Goal: Task Accomplishment & Management: Complete application form

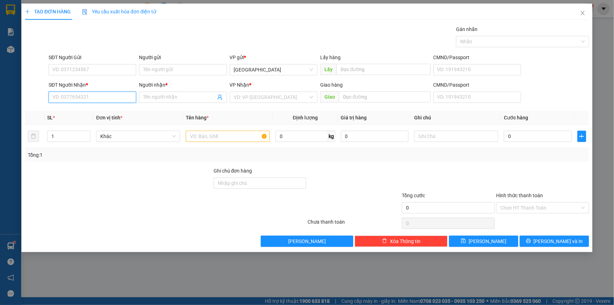
click at [69, 99] on input "SĐT Người Nhận *" at bounding box center [93, 96] width 88 height 11
type input "0849985020"
click at [164, 91] on span at bounding box center [183, 96] width 88 height 11
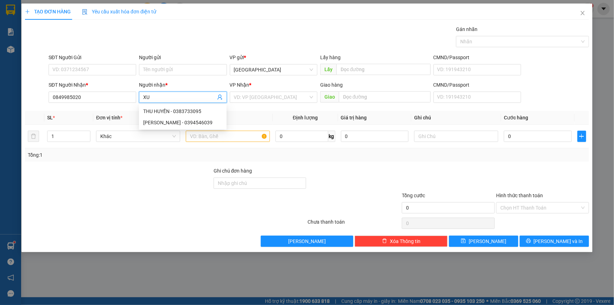
paste input "Â"
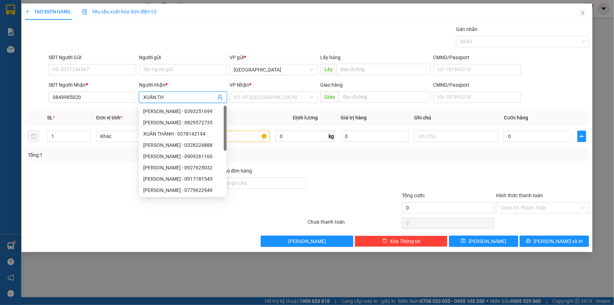
paste input "ỌA"
paste input "OẠI"
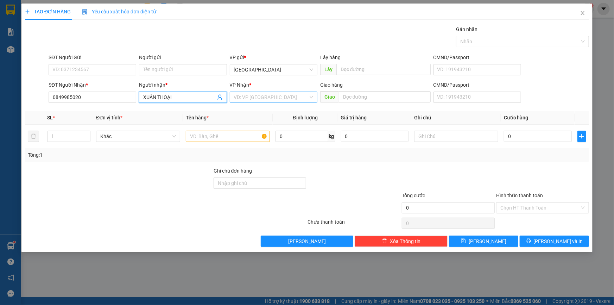
type input "XUÂN THOẠI"
click at [274, 93] on input "search" at bounding box center [271, 97] width 74 height 11
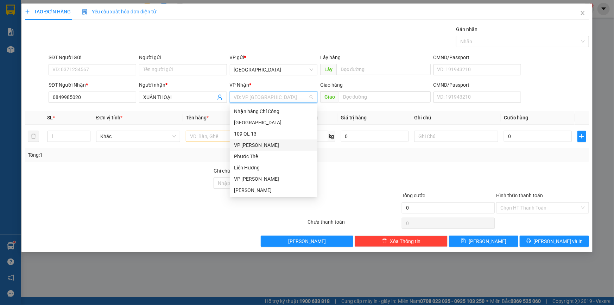
click at [264, 143] on div "VP [PERSON_NAME]" at bounding box center [273, 145] width 79 height 8
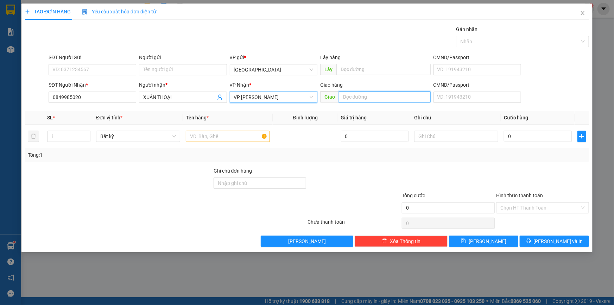
click at [346, 93] on input "text" at bounding box center [385, 96] width 92 height 11
paste input "À"
paste input "ÀNG"
paste input "Ê"
paste input "Ệ"
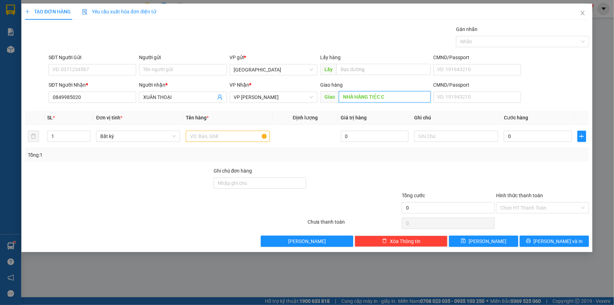
paste input "ƯƠI"
paste input "ỚI"
paste input "Â"
paste input "Ậ"
paste input "Ê"
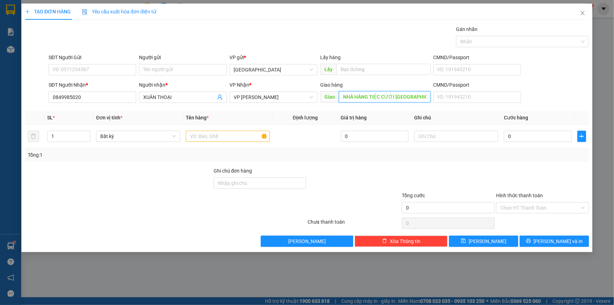
scroll to position [0, 0]
type input "NHÀ HÀNG TIỆC CƯỚI [GEOGRAPHIC_DATA]"
click at [95, 72] on input "SĐT Người Gửi" at bounding box center [93, 69] width 88 height 11
type input "0971931685"
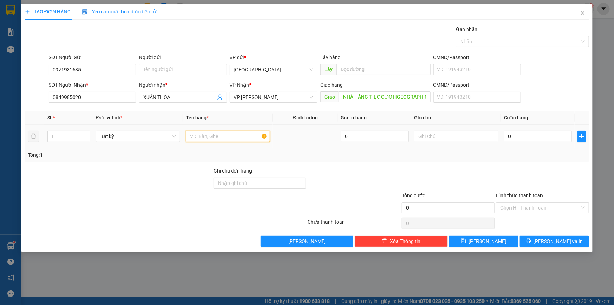
click at [229, 132] on input "text" at bounding box center [228, 136] width 84 height 11
click at [458, 135] on input "text" at bounding box center [456, 136] width 84 height 11
paste input "Ổ"
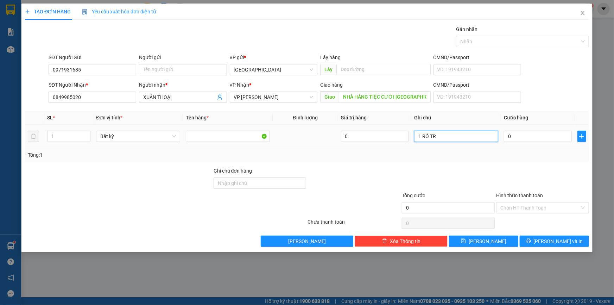
paste input "ÁI"
paste input "Â"
type input "1 RỔ TRÁI CÂY"
click at [521, 135] on input "0" at bounding box center [538, 136] width 68 height 11
type input "4"
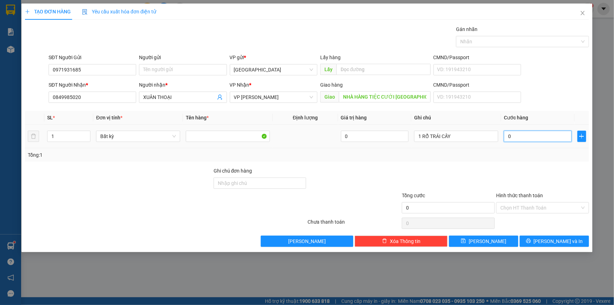
type input "4"
type input "40"
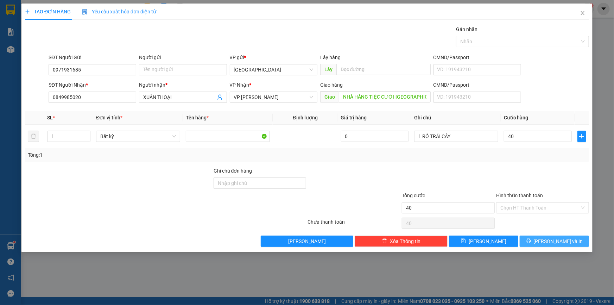
type input "40.000"
drag, startPoint x: 556, startPoint y: 239, endPoint x: 614, endPoint y: 248, distance: 58.3
click at [614, 248] on div "TẠO ĐƠN HÀNG Yêu cầu xuất hóa đơn điện tử Transit Pickup Surcharge Ids Transit …" at bounding box center [307, 152] width 614 height 305
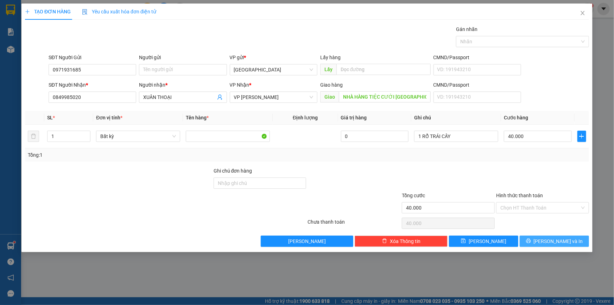
click at [570, 236] on button "[PERSON_NAME] và In" at bounding box center [554, 240] width 69 height 11
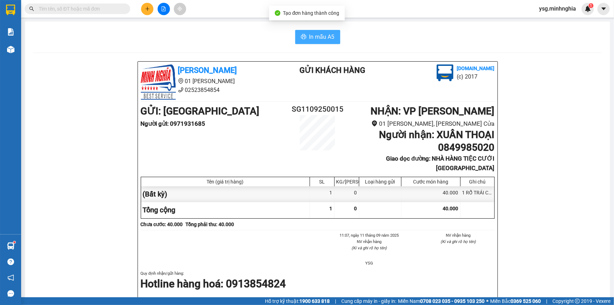
click at [317, 34] on span "In mẫu A5" at bounding box center [321, 36] width 25 height 9
